Goal: Information Seeking & Learning: Learn about a topic

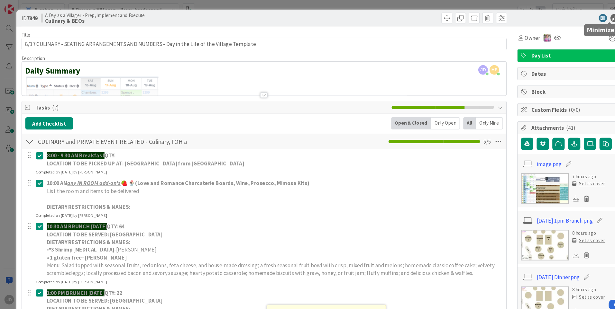
click at [576, 15] on icon at bounding box center [579, 17] width 8 height 8
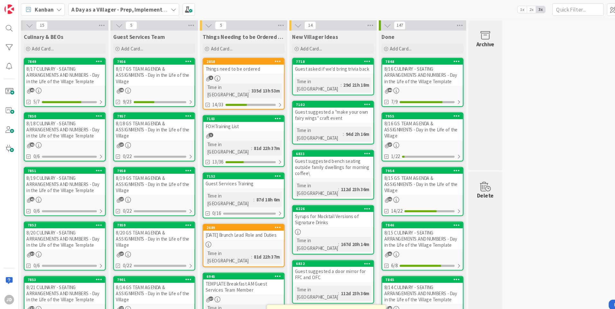
click at [58, 120] on div "8/18 CULINARY - SEATING ARRANGEMENTS AND NUMBERS - Day in the Life of the Villa…" at bounding box center [61, 123] width 76 height 20
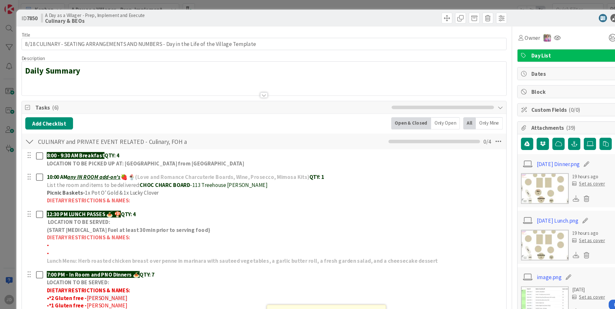
click at [248, 89] on div at bounding box center [248, 89] width 7 height 5
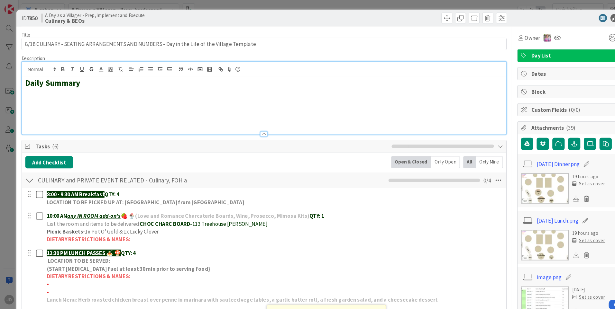
click at [500, 173] on img at bounding box center [513, 177] width 45 height 29
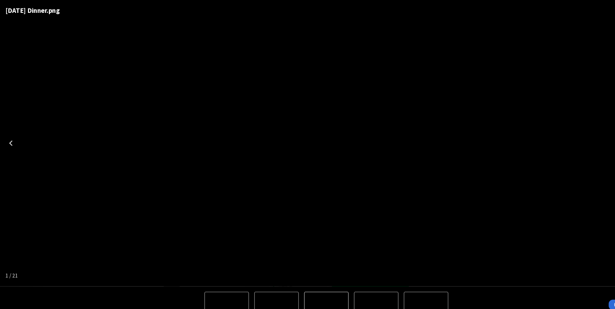
click at [542, 99] on div "[DATE] Dinner.png" at bounding box center [307, 135] width 615 height 270
click at [10, 139] on icon "Previous" at bounding box center [10, 135] width 10 height 10
click at [568, 136] on div "image-01-30-2025, 20:00.png" at bounding box center [307, 135] width 615 height 270
click at [567, 127] on div "image-01-30-2025, 20:00.png" at bounding box center [307, 135] width 615 height 270
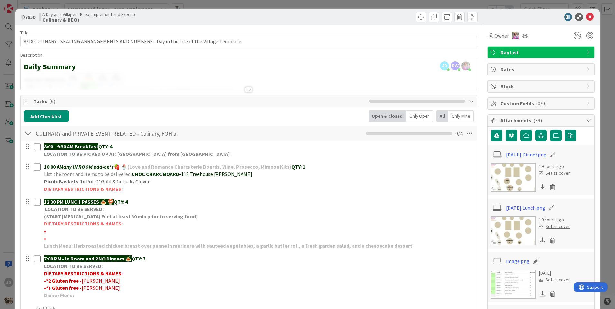
click at [506, 235] on img at bounding box center [513, 231] width 45 height 29
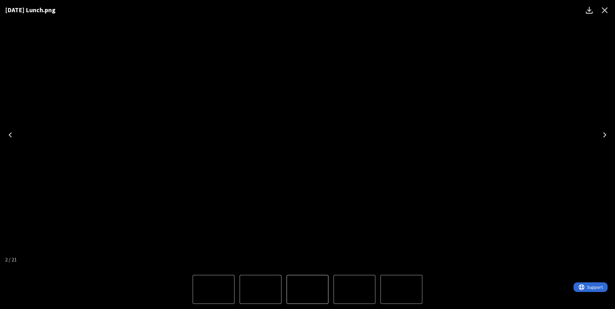
click at [307, 290] on img "2 of 21" at bounding box center [307, 290] width 0 height 0
click at [261, 290] on img "1 of 21" at bounding box center [261, 290] width 0 height 0
click at [354, 290] on img "2 of 21" at bounding box center [354, 290] width 0 height 0
click at [261, 290] on img "1 of 21" at bounding box center [261, 290] width 0 height 0
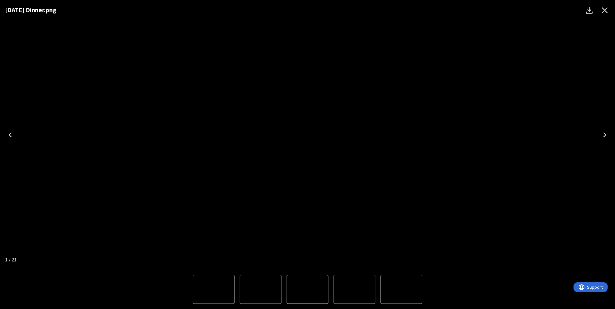
click at [354, 290] on img "2 of 21" at bounding box center [354, 290] width 0 height 0
